Goal: Information Seeking & Learning: Learn about a topic

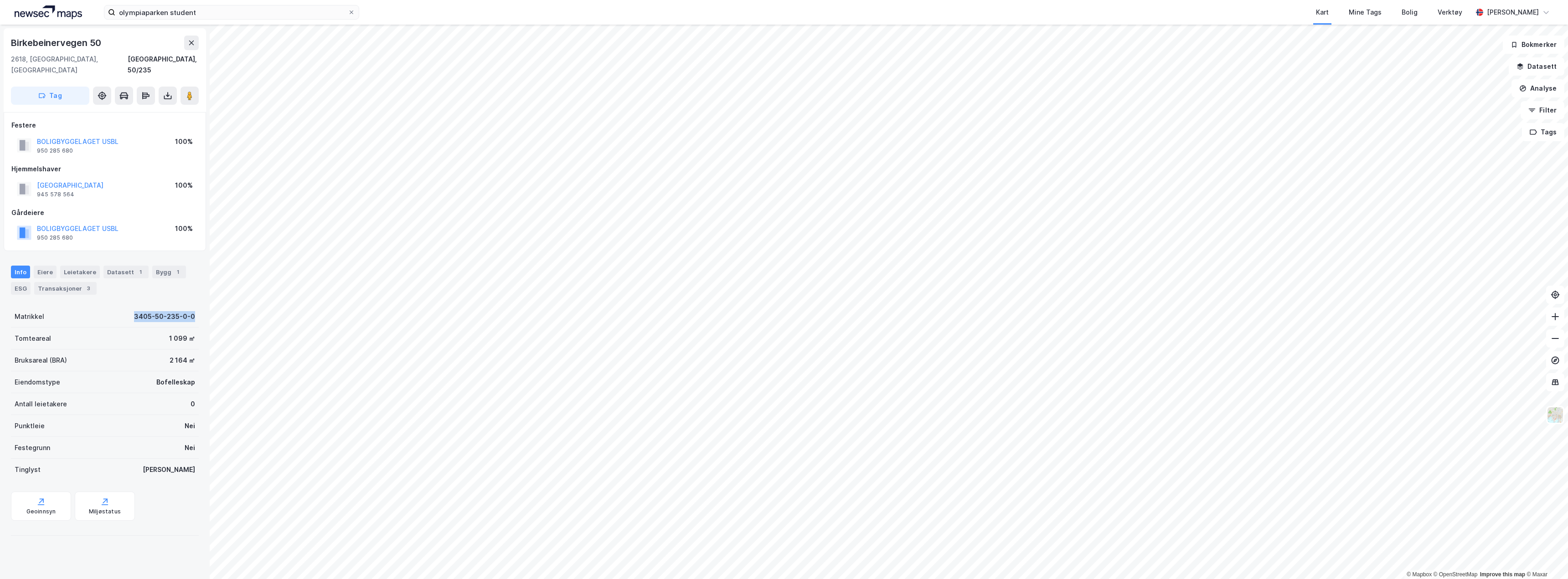
drag, startPoint x: 127, startPoint y: 305, endPoint x: 190, endPoint y: 307, distance: 63.0
click at [190, 307] on div "Matrikkel 3405-50-235-0-0" at bounding box center [105, 316] width 188 height 22
click at [110, 305] on div "Matrikkel 3405-50-235-0-0" at bounding box center [105, 316] width 188 height 22
drag, startPoint x: 127, startPoint y: 305, endPoint x: 194, endPoint y: 305, distance: 67.0
click at [194, 305] on div "Birkebeinervegen 50 2618, [GEOGRAPHIC_DATA], Innlandet [GEOGRAPHIC_DATA], 50/23…" at bounding box center [105, 301] width 209 height 554
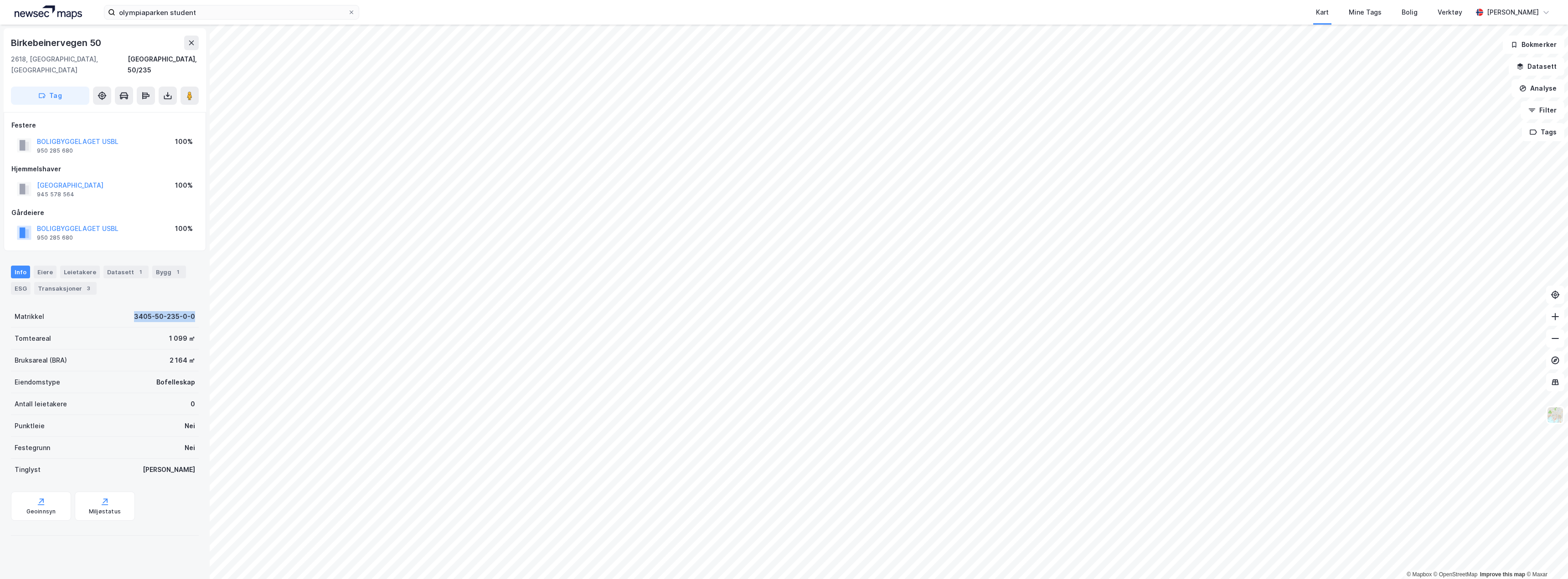
click at [197, 310] on div "Birkebeinervegen 50 2618, [GEOGRAPHIC_DATA], Innlandet [GEOGRAPHIC_DATA], 50/23…" at bounding box center [105, 301] width 209 height 554
drag, startPoint x: 196, startPoint y: 307, endPoint x: 122, endPoint y: 310, distance: 74.1
click at [122, 311] on div "Birkebeinervegen 50 2618, [GEOGRAPHIC_DATA], Innlandet [GEOGRAPHIC_DATA], 50/23…" at bounding box center [105, 301] width 209 height 554
click at [124, 305] on div "Matrikkel 3405-50-235-0-0" at bounding box center [105, 316] width 188 height 22
drag, startPoint x: 124, startPoint y: 304, endPoint x: 188, endPoint y: 308, distance: 64.1
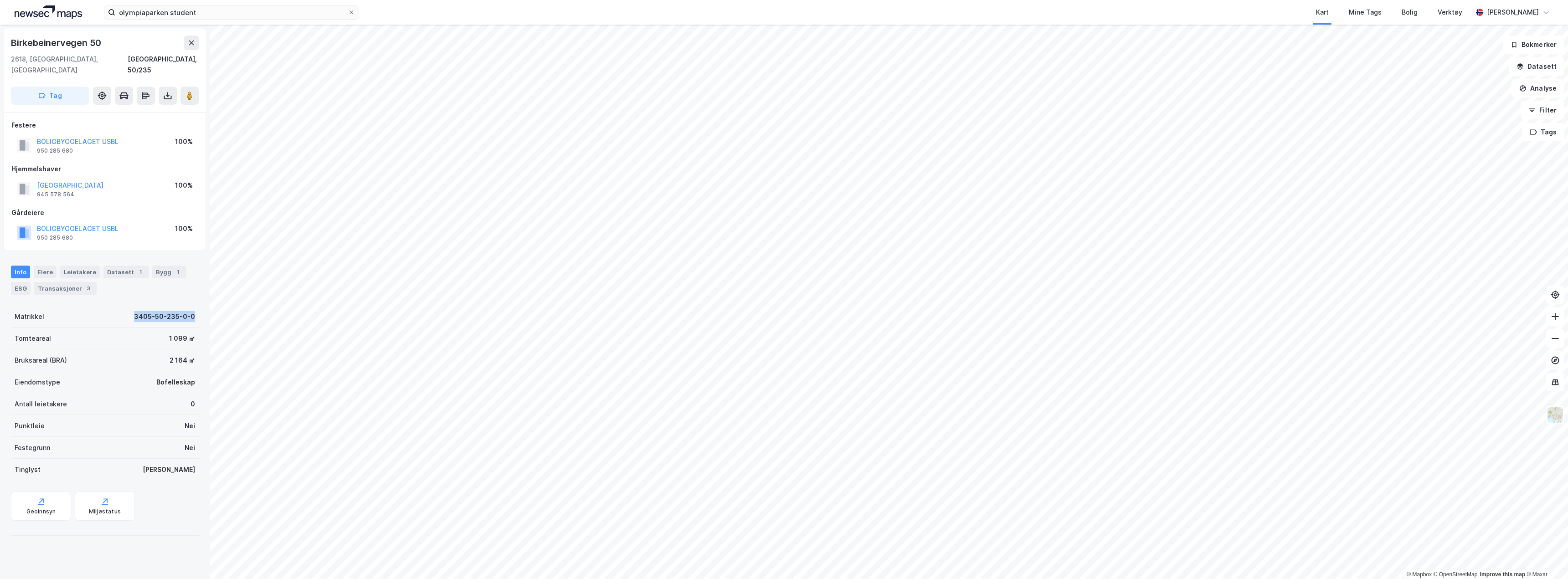
click at [188, 308] on div "Matrikkel 3405-50-235-0-0" at bounding box center [105, 316] width 188 height 22
click at [192, 307] on div "Matrikkel 3405-50-235-0-0" at bounding box center [105, 316] width 188 height 22
drag, startPoint x: 192, startPoint y: 303, endPoint x: 125, endPoint y: 313, distance: 67.7
click at [125, 313] on div "Birkebeinervegen 50 2618, [GEOGRAPHIC_DATA], Innlandet [GEOGRAPHIC_DATA], 50/23…" at bounding box center [105, 301] width 209 height 554
click at [125, 305] on div "Matrikkel 3405-50-235-0-0" at bounding box center [105, 316] width 188 height 22
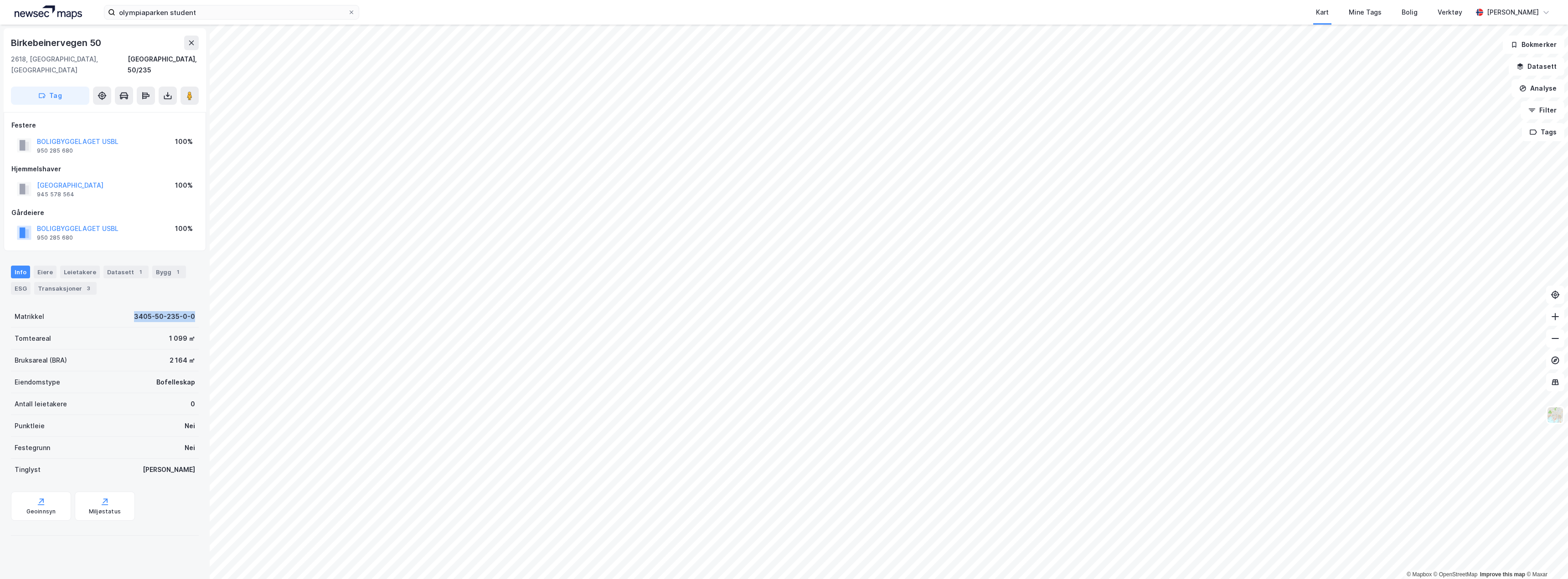
drag, startPoint x: 122, startPoint y: 304, endPoint x: 201, endPoint y: 300, distance: 79.1
click at [201, 300] on div "Birkebeinervegen 50 2618, [GEOGRAPHIC_DATA], Innlandet [GEOGRAPHIC_DATA], 50/23…" at bounding box center [105, 301] width 209 height 554
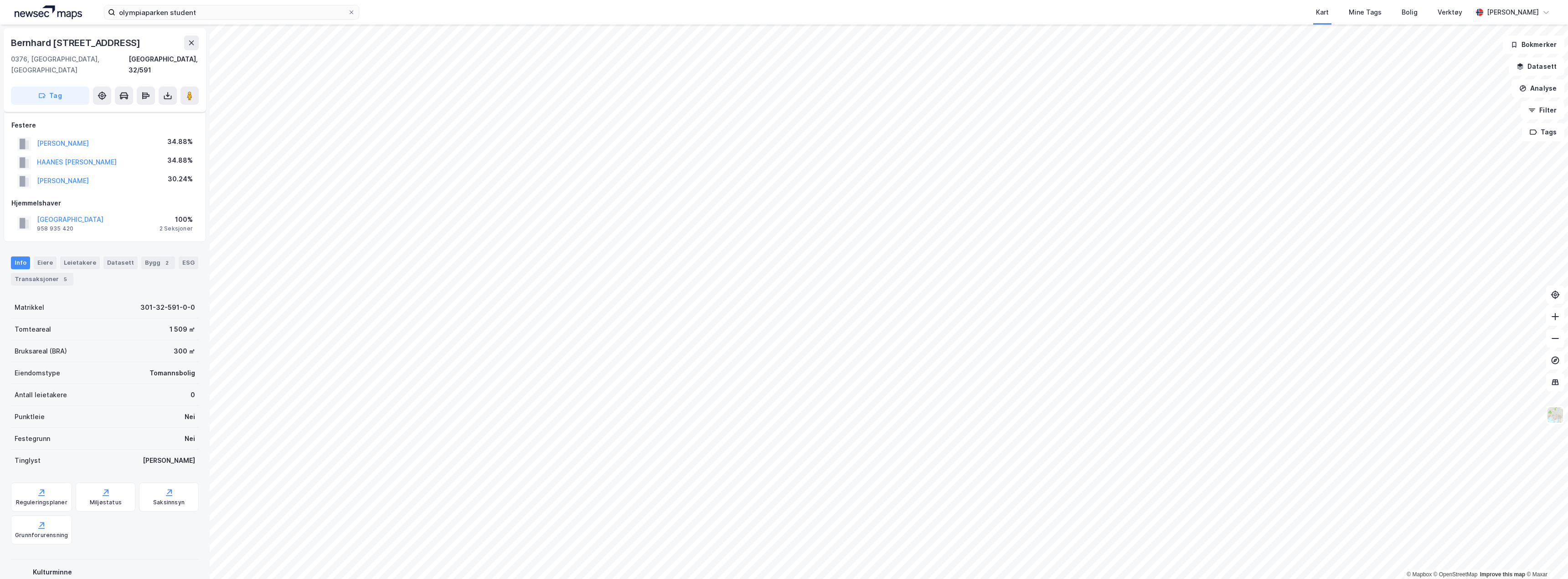
scroll to position [15, 0]
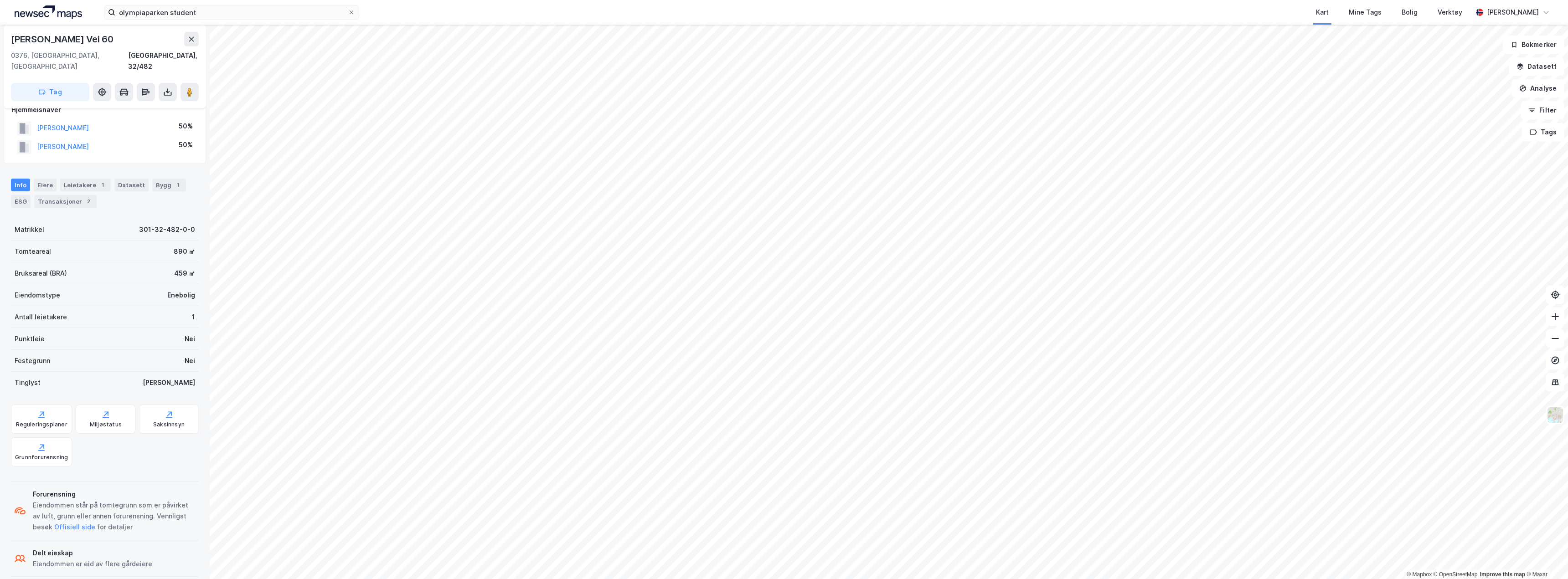
scroll to position [15, 0]
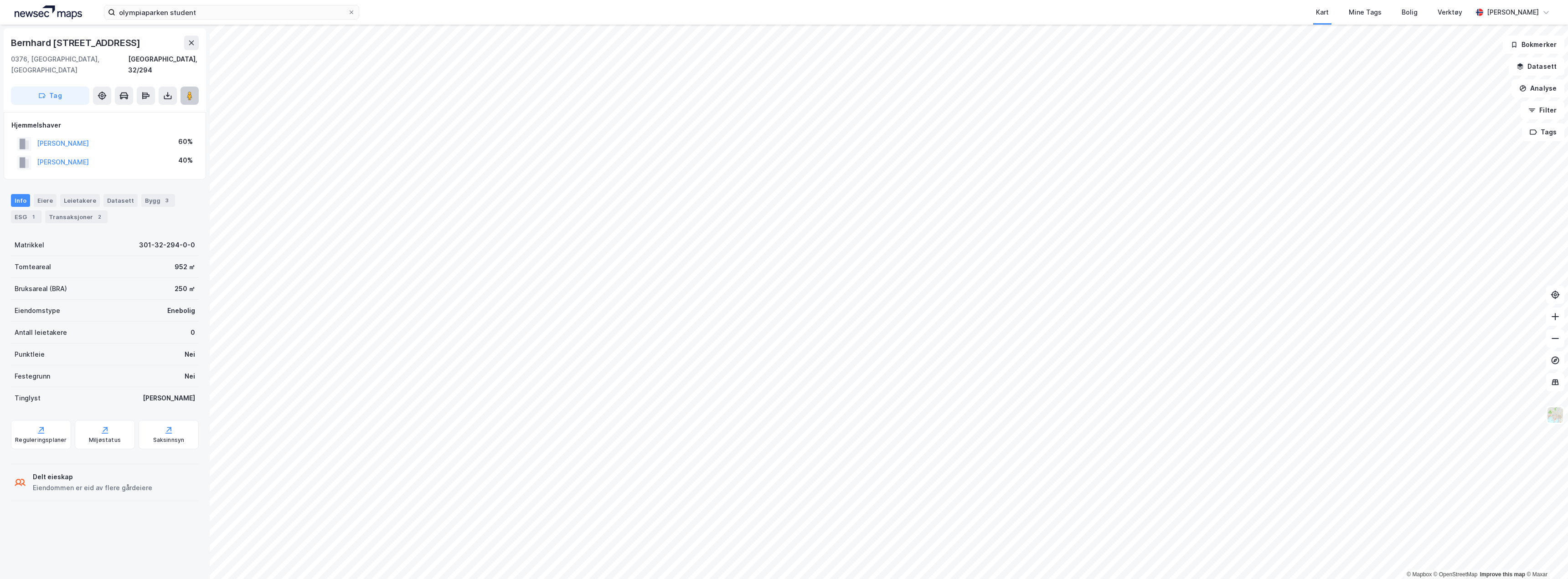
click at [188, 91] on image at bounding box center [189, 95] width 5 height 9
click at [66, 43] on div "Bernhard [STREET_ADDRESS]" at bounding box center [77, 43] width 131 height 15
copy div "Bernhard [STREET_ADDRESS]"
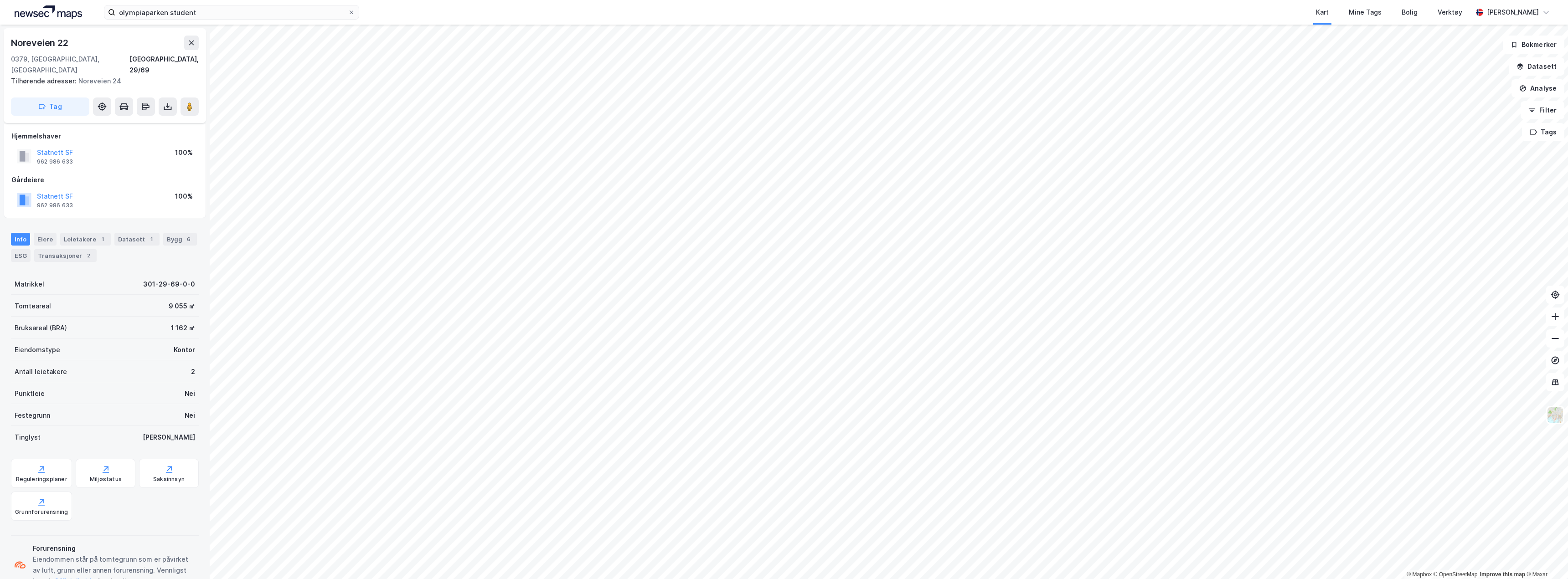
scroll to position [15, 0]
